Goal: Information Seeking & Learning: Learn about a topic

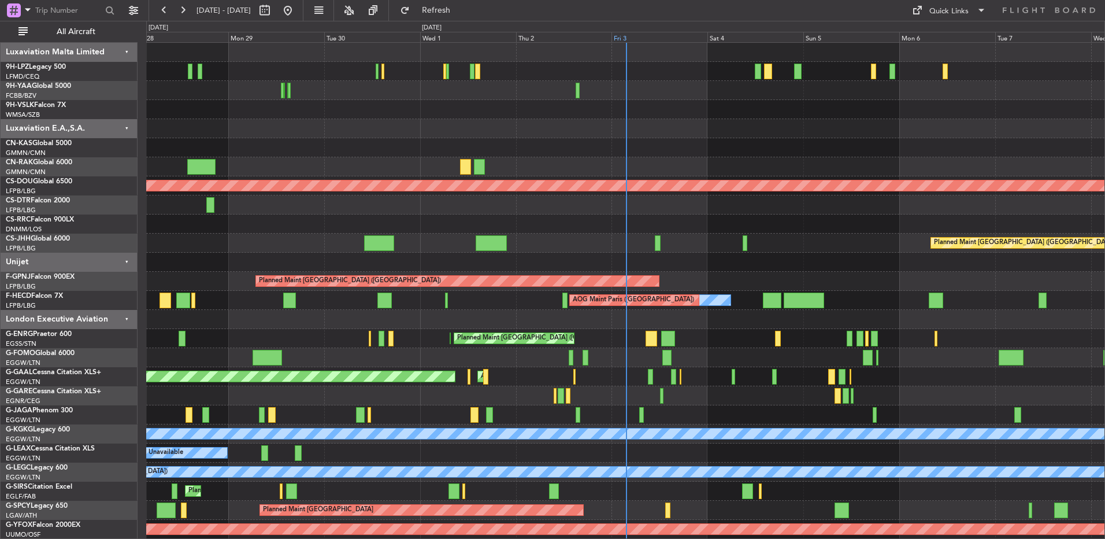
click at [646, 37] on div "Fri 3" at bounding box center [660, 37] width 96 height 10
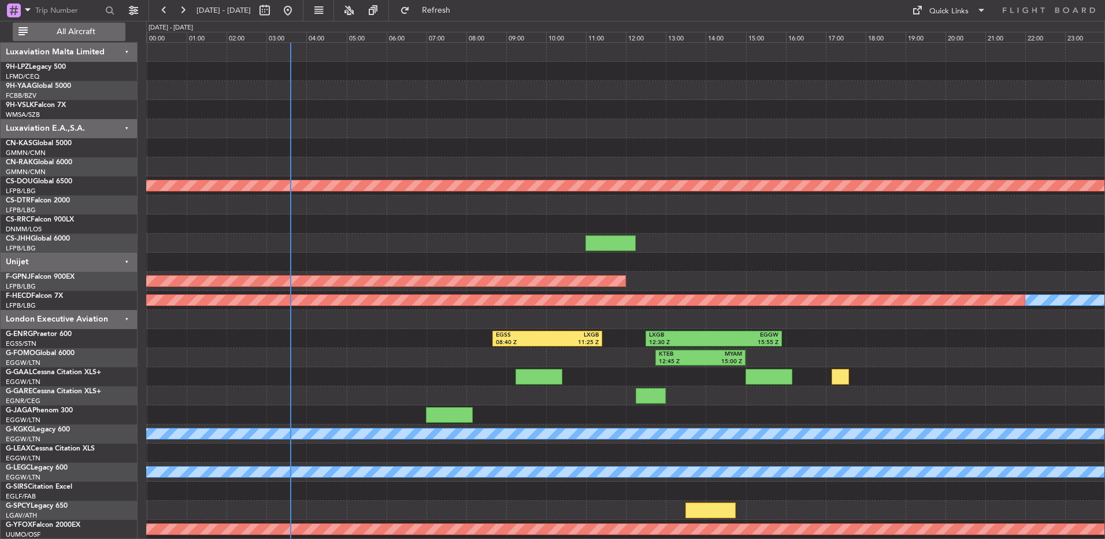
click at [52, 38] on button "All Aircraft" at bounding box center [69, 32] width 113 height 18
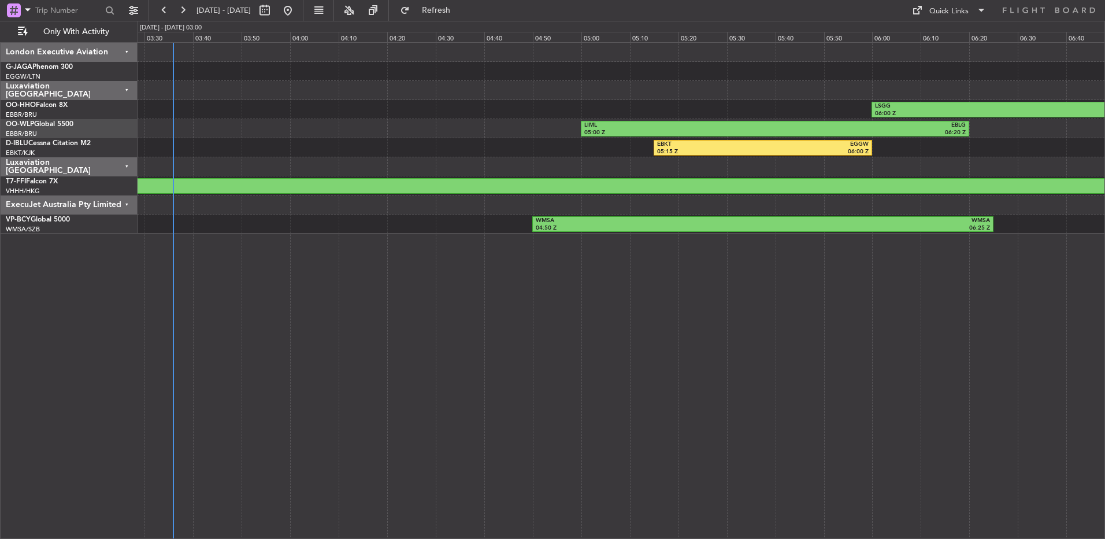
click at [568, 290] on div "EBBR 07:00 Z EDDM 08:10 Z LSGG 06:00 Z LFMN 07:00 Z LIML 05:00 Z EBLG 06:20 Z E…" at bounding box center [622, 290] width 968 height 497
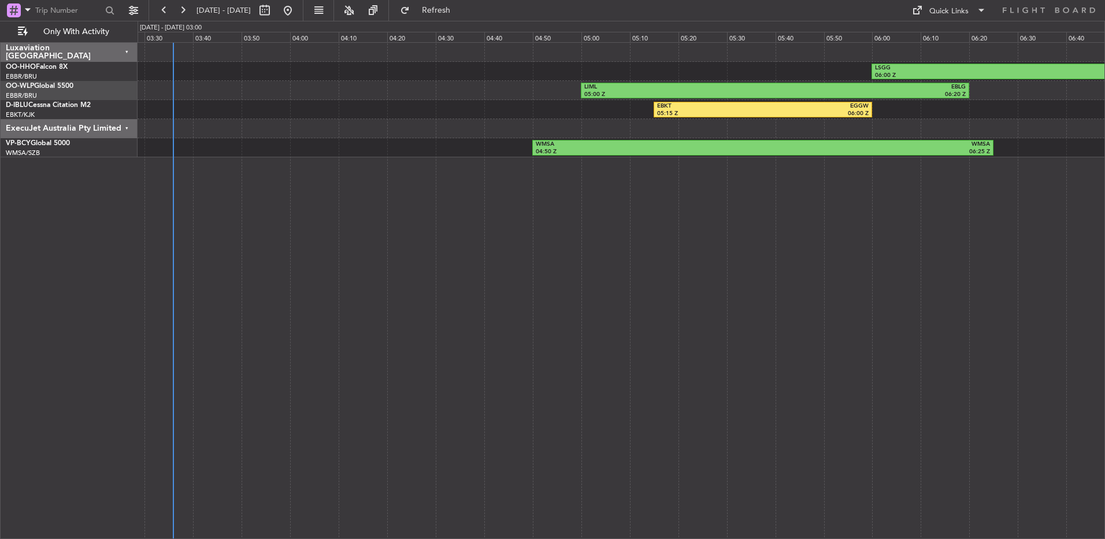
click at [68, 120] on div "ExecuJet Australia Pty Limited" at bounding box center [69, 128] width 137 height 19
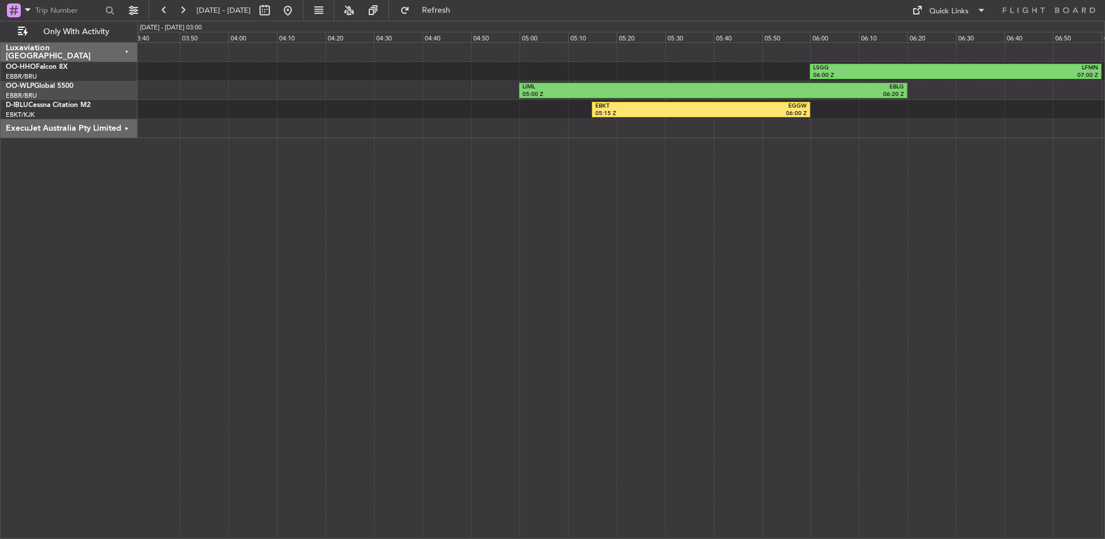
click at [696, 212] on div "LSGG 06:00 Z LFMN 07:00 Z LIML 05:00 Z EBLG 06:20 Z EBKT 05:15 Z EGGW 06:00 Z E…" at bounding box center [622, 290] width 968 height 497
